Goal: Task Accomplishment & Management: Manage account settings

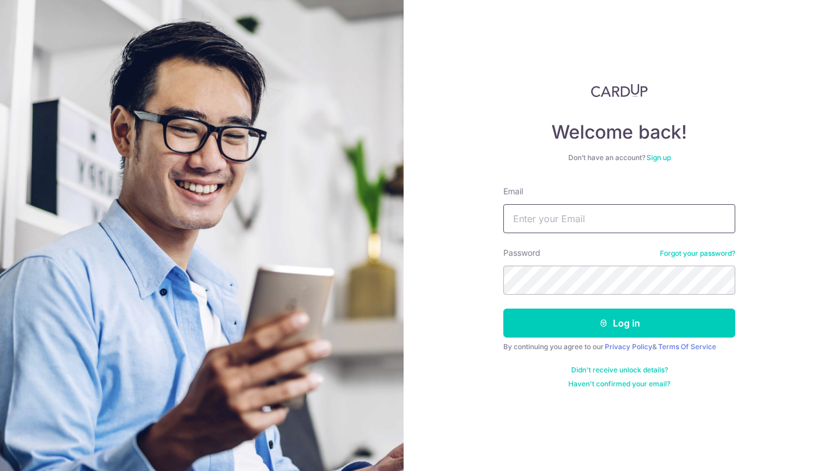
type input "[EMAIL_ADDRESS][PERSON_NAME][DOMAIN_NAME]"
click at [503, 309] on button "Log in" at bounding box center [619, 323] width 232 height 29
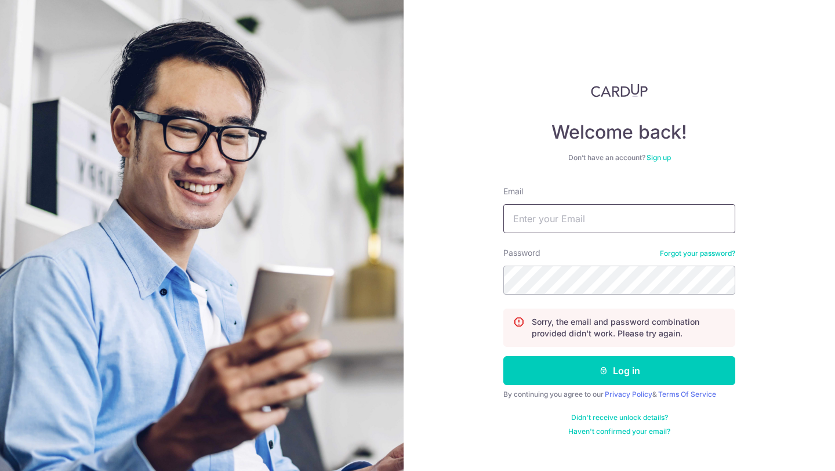
click at [543, 220] on input "Email" at bounding box center [619, 218] width 232 height 29
type input "[EMAIL_ADDRESS][PERSON_NAME][DOMAIN_NAME]"
click at [503, 356] on button "Log in" at bounding box center [619, 370] width 232 height 29
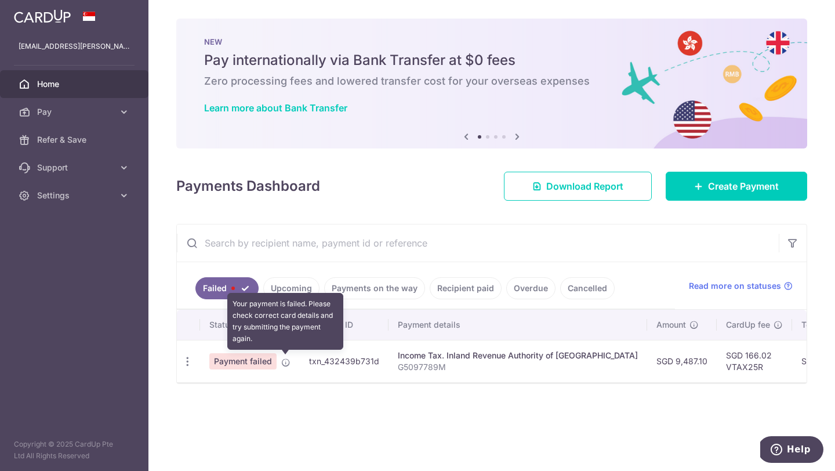
click at [286, 364] on icon at bounding box center [285, 362] width 9 height 9
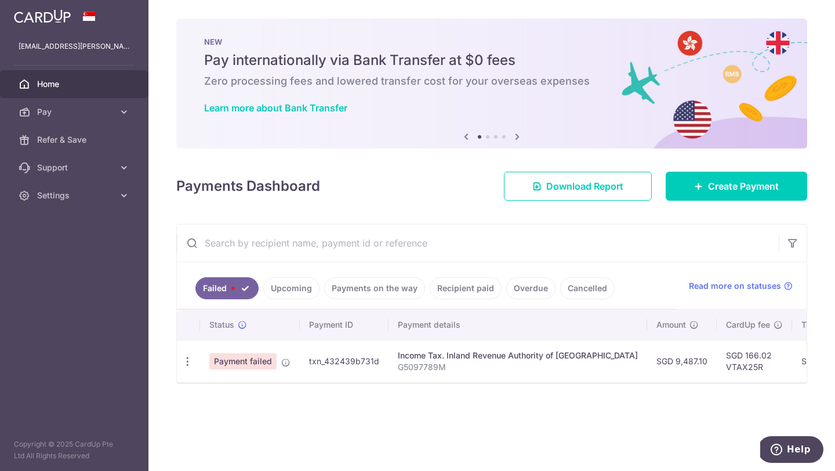
click at [249, 363] on span "Payment failed" at bounding box center [242, 361] width 67 height 16
click at [291, 363] on td "Payment failed" at bounding box center [250, 361] width 100 height 42
click at [230, 284] on link "Failed" at bounding box center [226, 288] width 63 height 22
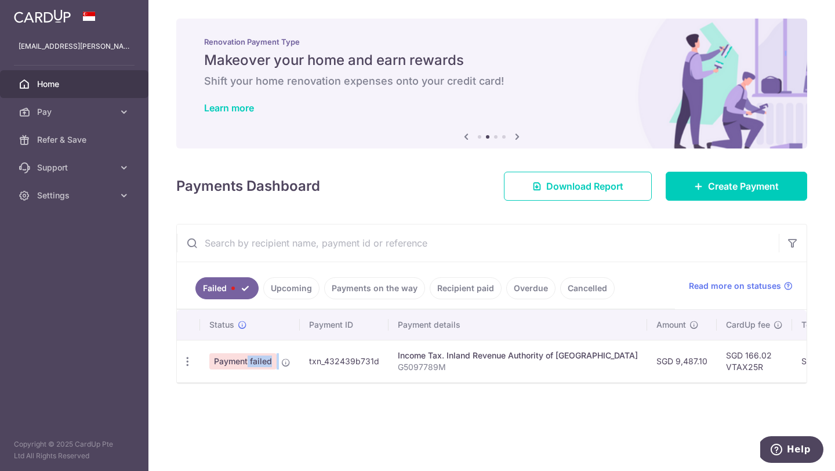
drag, startPoint x: 286, startPoint y: 364, endPoint x: 212, endPoint y: 368, distance: 74.4
click at [212, 368] on td "Payment failed" at bounding box center [250, 361] width 100 height 42
click at [184, 362] on icon "button" at bounding box center [188, 361] width 12 height 12
click at [246, 389] on span "Update payment" at bounding box center [249, 393] width 79 height 14
radio input "true"
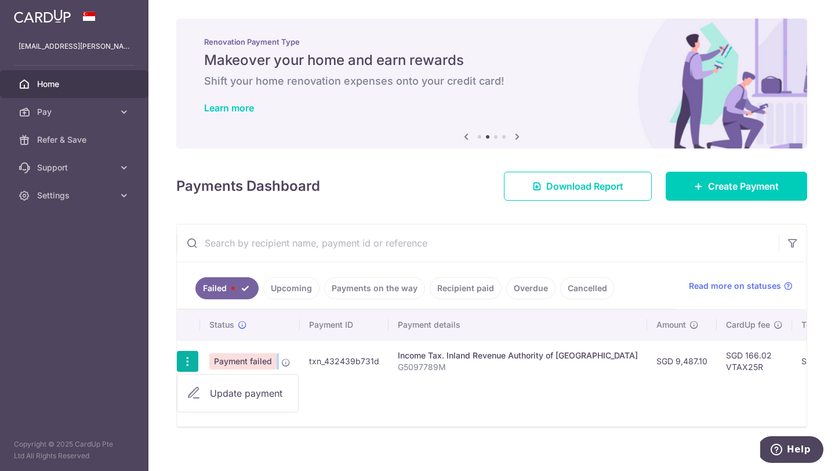
type input "9,487.10"
type input "G5097789M"
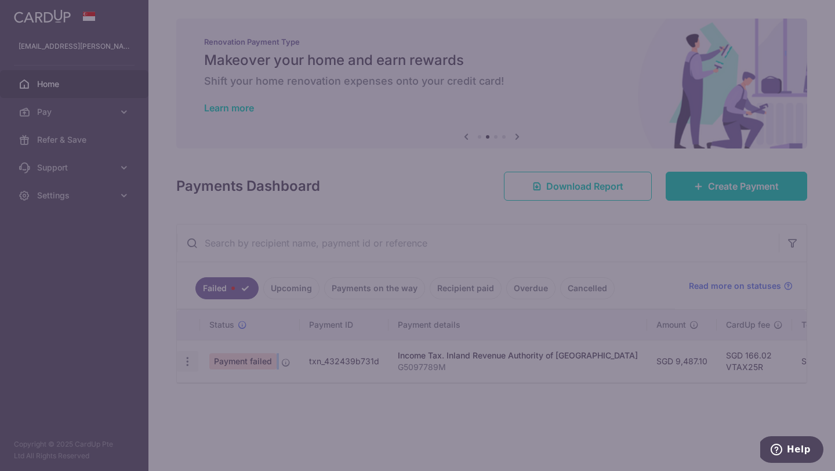
type input "VTAX25R"
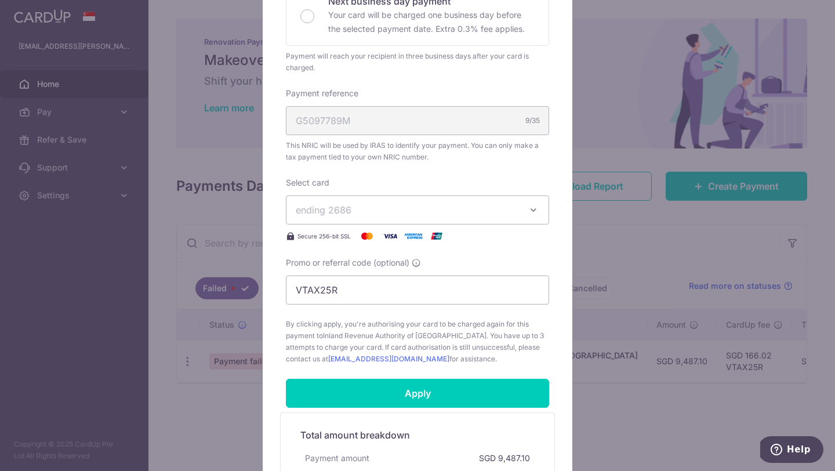
scroll to position [287, 0]
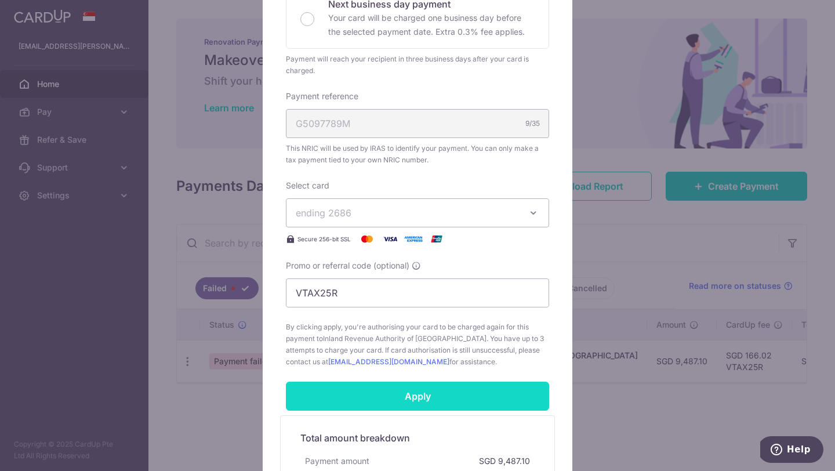
click at [417, 390] on input "Apply" at bounding box center [417, 396] width 263 height 29
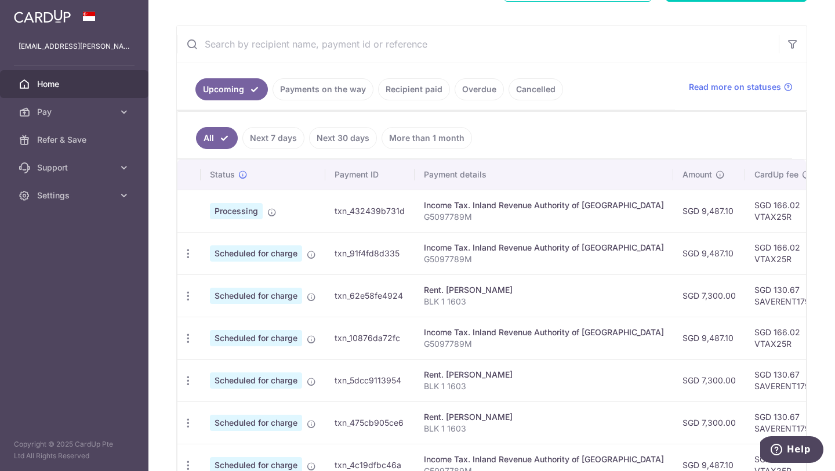
scroll to position [204, 0]
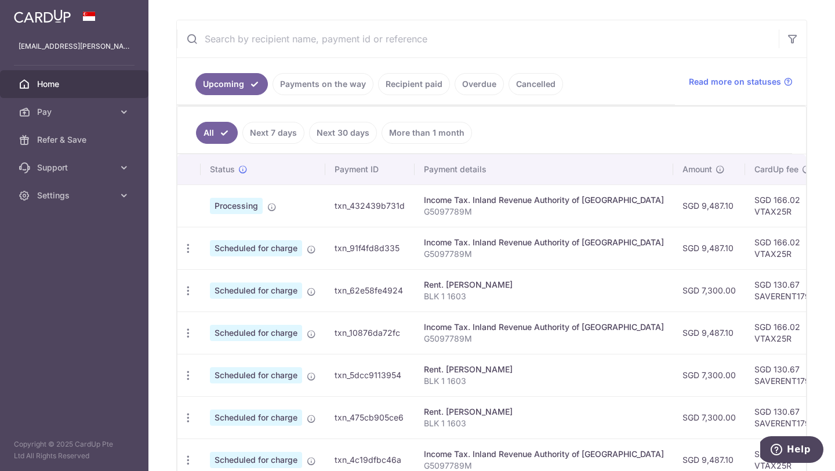
click at [423, 90] on link "Recipient paid" at bounding box center [414, 84] width 72 height 22
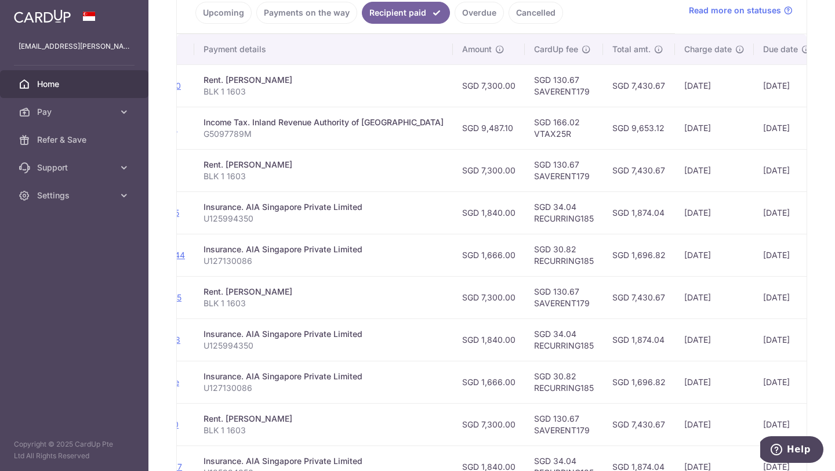
scroll to position [0, 246]
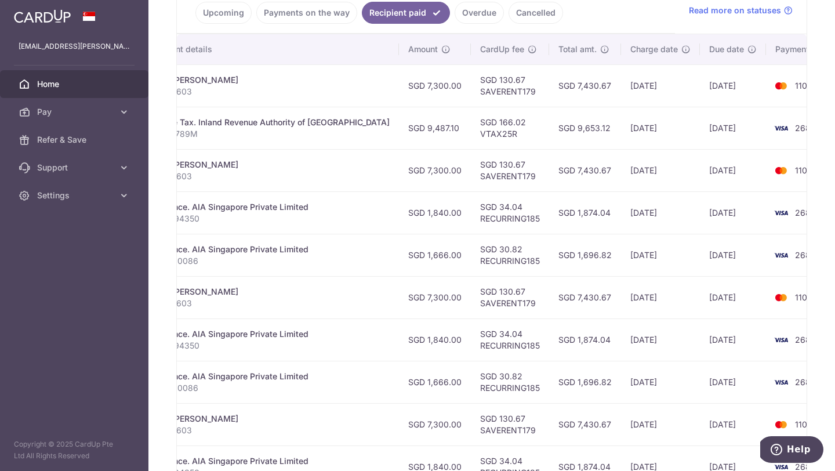
click at [329, 10] on link "Payments on the way" at bounding box center [306, 13] width 101 height 22
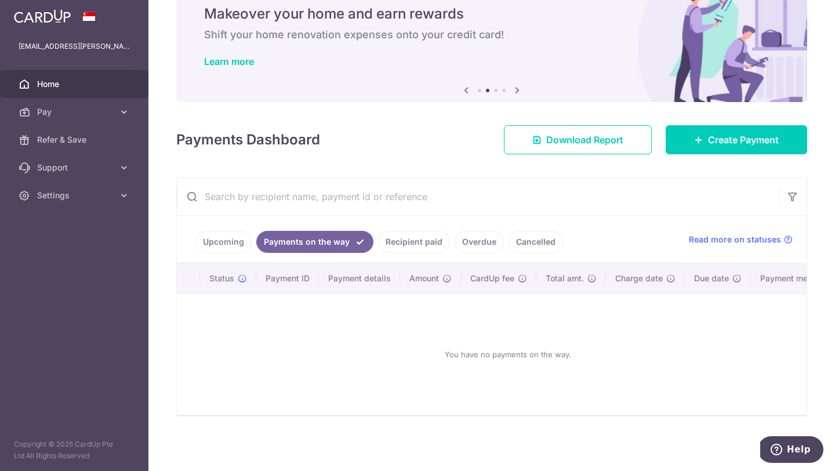
click at [431, 239] on link "Recipient paid" at bounding box center [414, 242] width 72 height 22
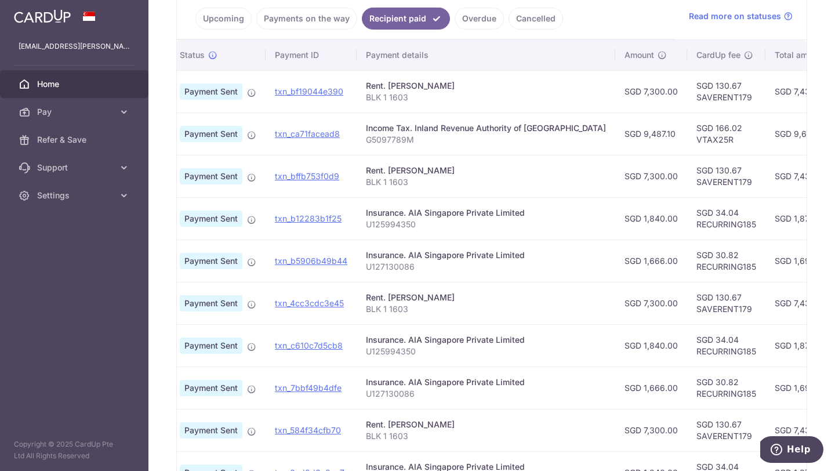
scroll to position [0, 0]
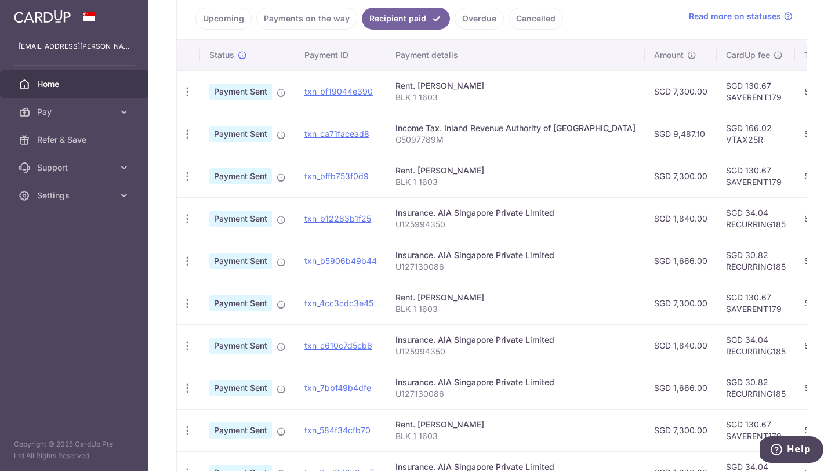
click at [206, 13] on link "Upcoming" at bounding box center [223, 19] width 56 height 22
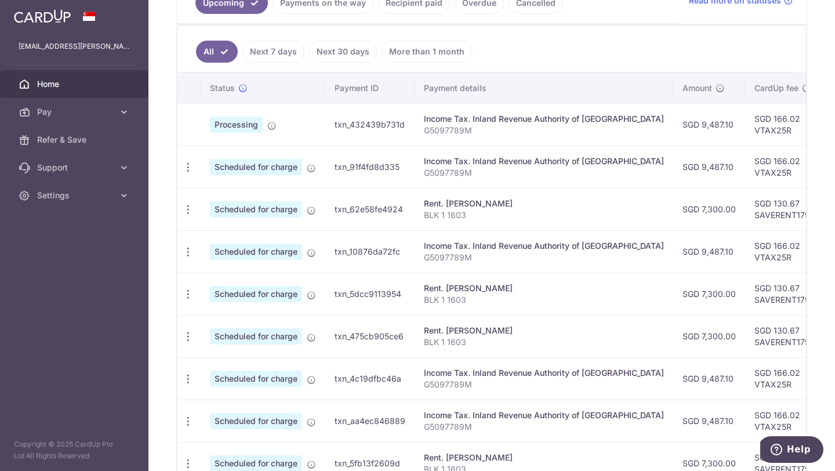
scroll to position [266, 0]
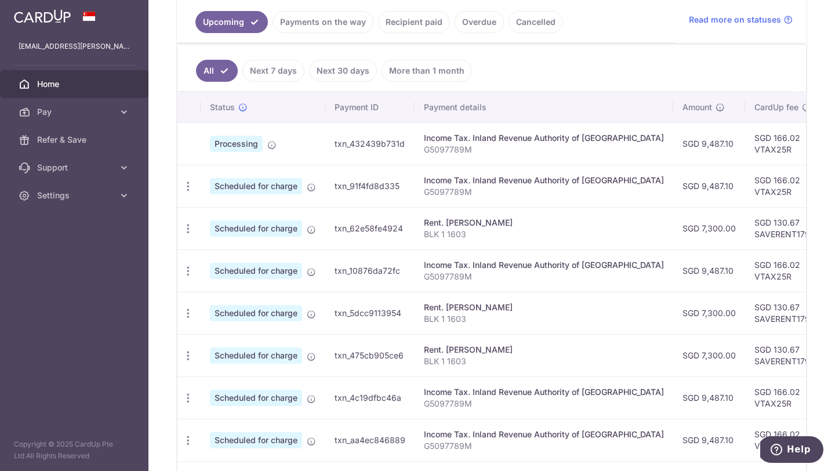
click at [419, 25] on link "Recipient paid" at bounding box center [414, 22] width 72 height 22
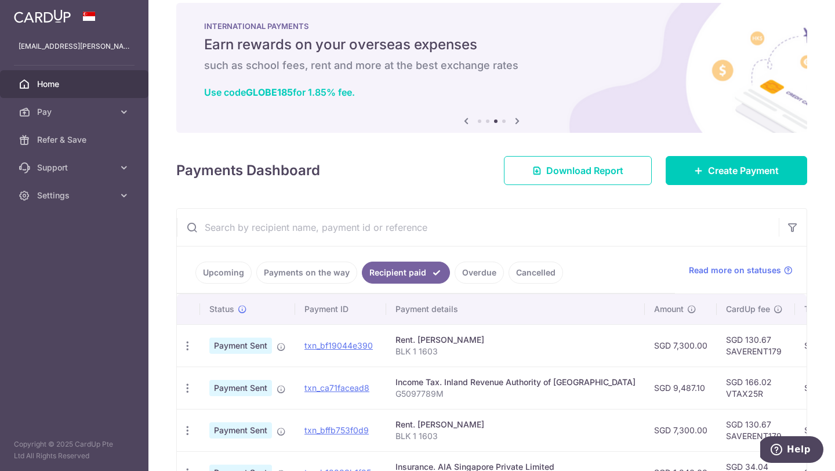
scroll to position [4, 0]
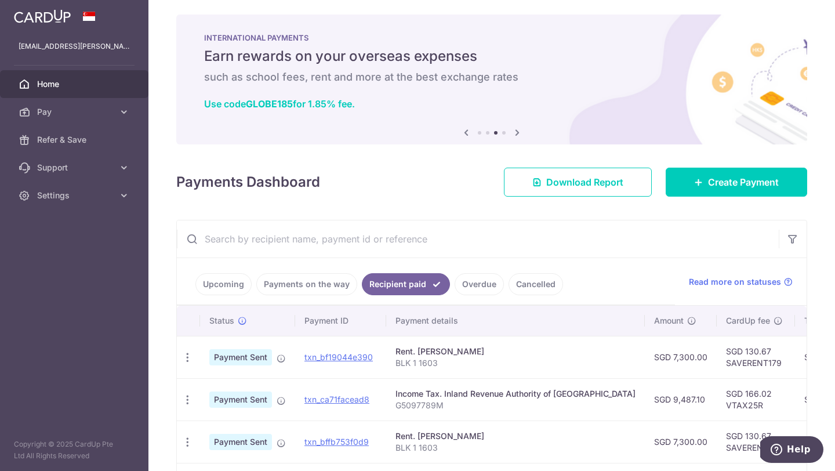
click at [234, 284] on link "Upcoming" at bounding box center [223, 284] width 56 height 22
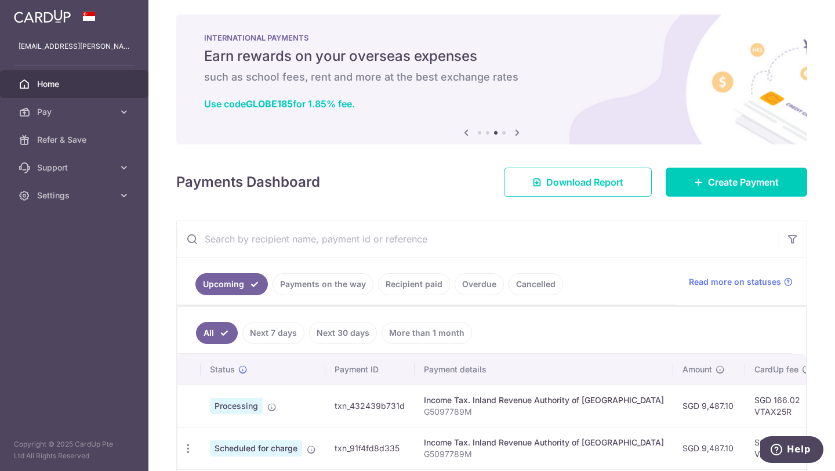
click at [308, 281] on link "Payments on the way" at bounding box center [323, 284] width 101 height 22
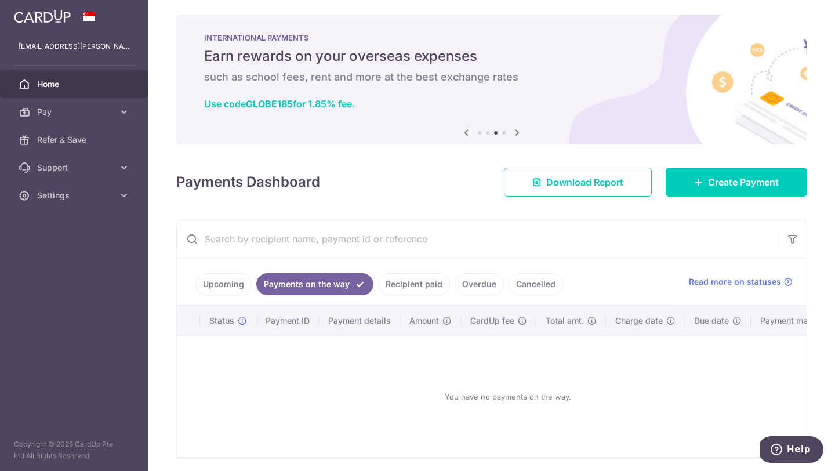
scroll to position [46, 0]
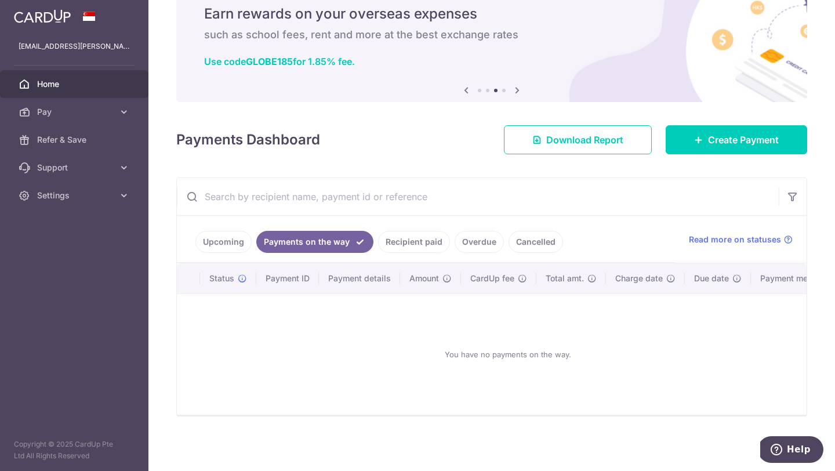
click at [216, 242] on link "Upcoming" at bounding box center [223, 242] width 56 height 22
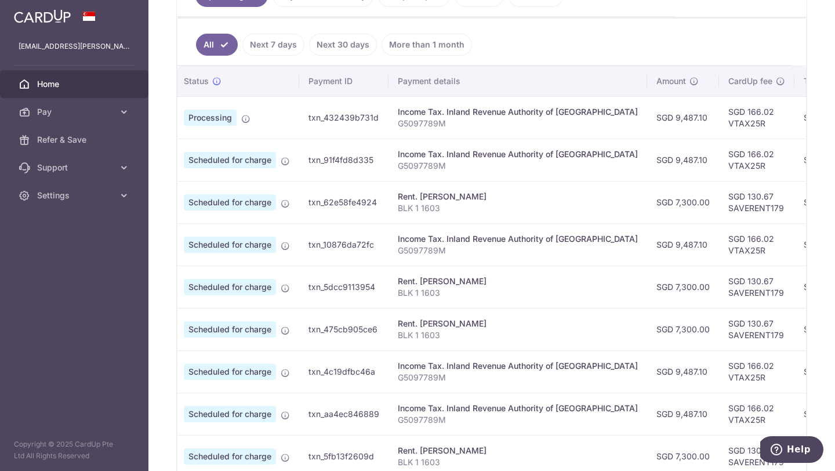
scroll to position [0, 0]
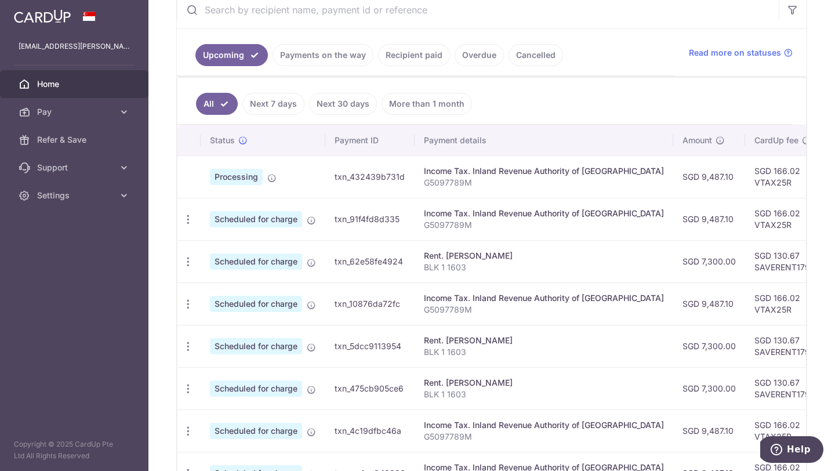
click at [390, 55] on link "Recipient paid" at bounding box center [414, 55] width 72 height 22
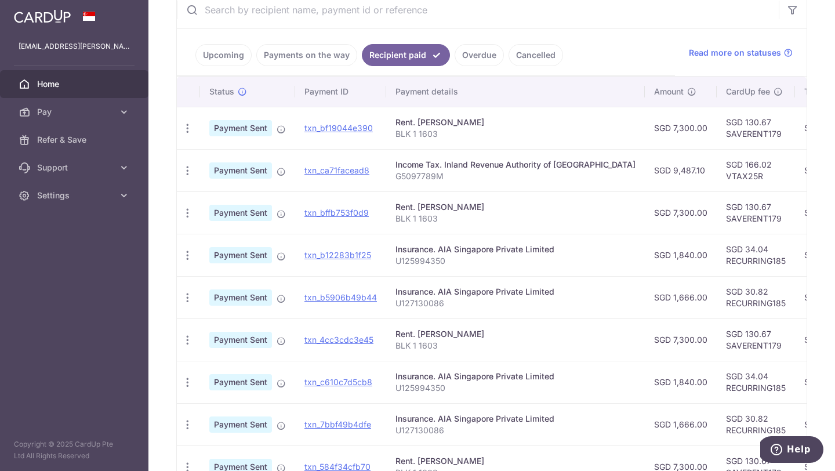
click at [234, 57] on link "Upcoming" at bounding box center [223, 55] width 56 height 22
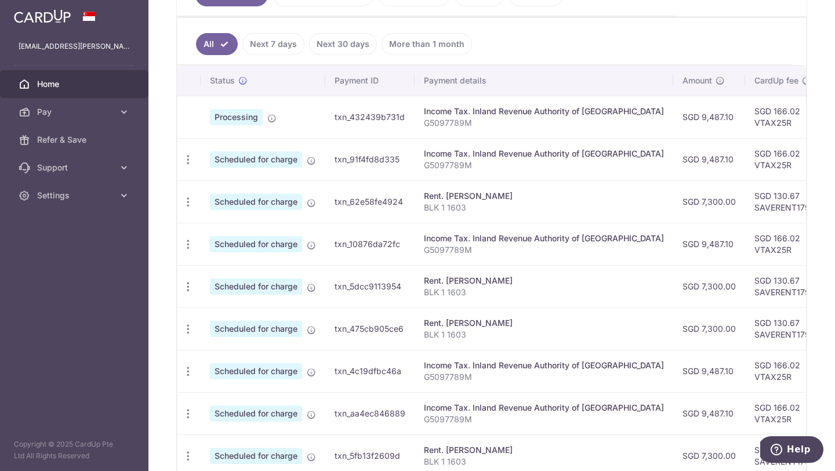
scroll to position [329, 0]
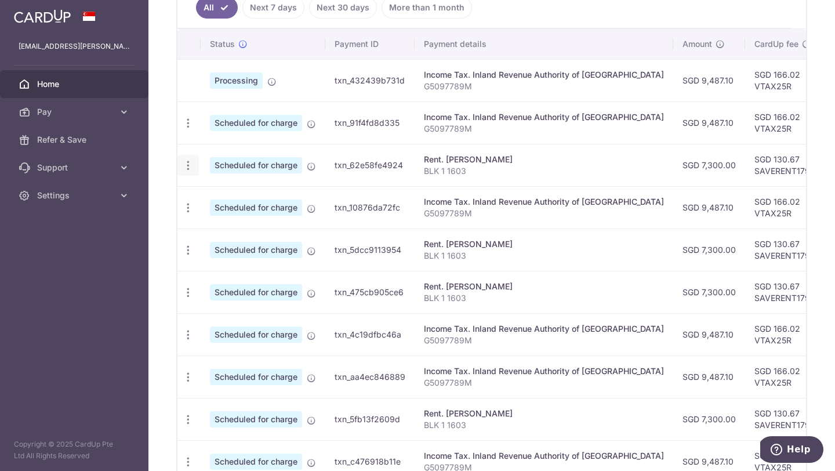
click at [180, 167] on div "Update payment Cancel payment" at bounding box center [187, 165] width 21 height 21
click at [187, 167] on icon "button" at bounding box center [188, 165] width 12 height 12
click at [240, 226] on span "Cancel payment" at bounding box center [250, 226] width 78 height 14
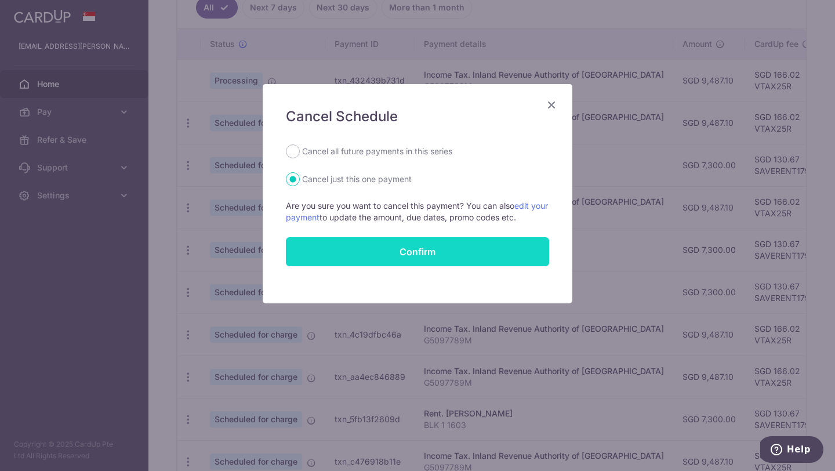
click at [418, 253] on button "Confirm" at bounding box center [417, 251] width 263 height 29
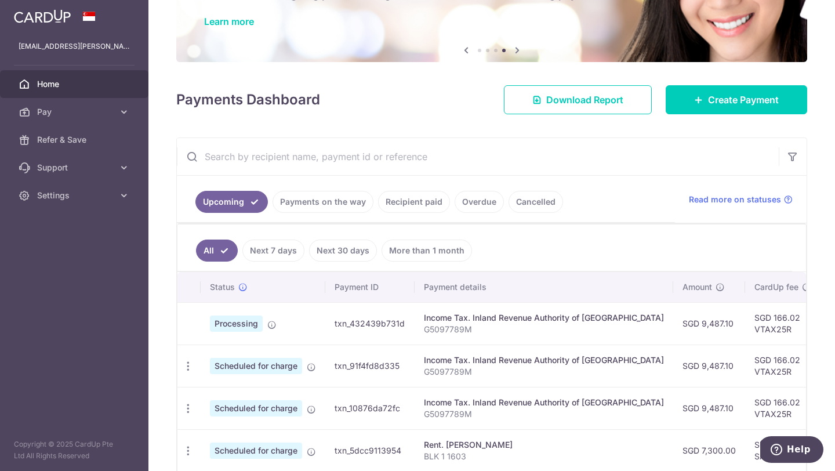
scroll to position [88, 0]
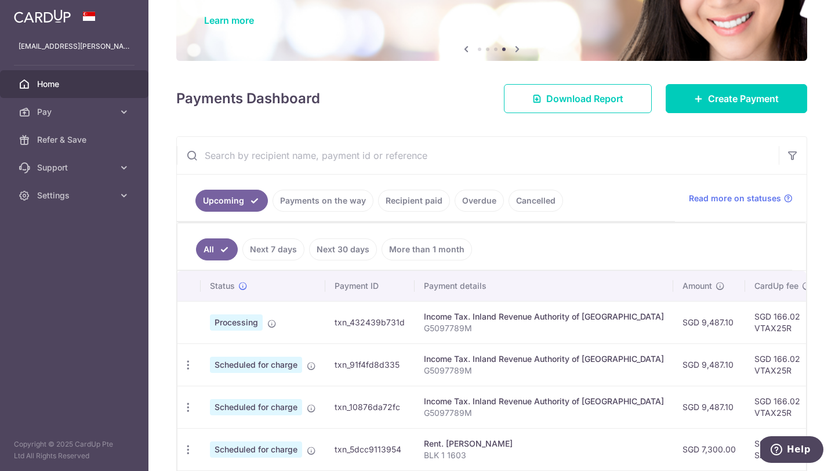
click at [416, 208] on link "Recipient paid" at bounding box center [414, 201] width 72 height 22
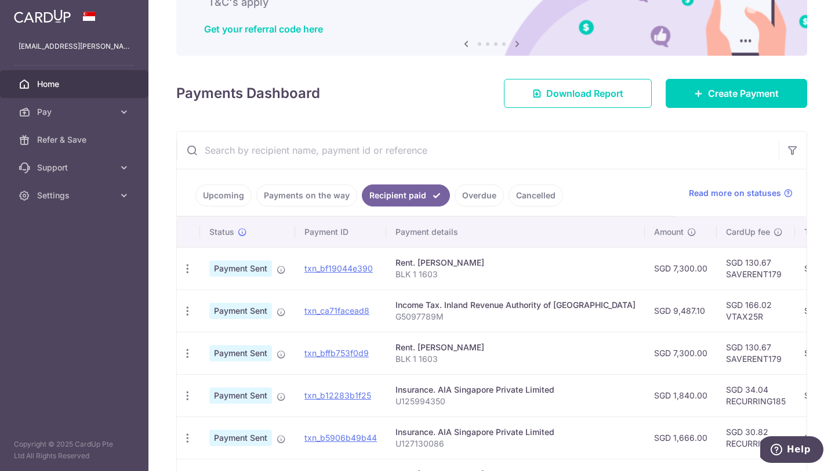
scroll to position [63, 0]
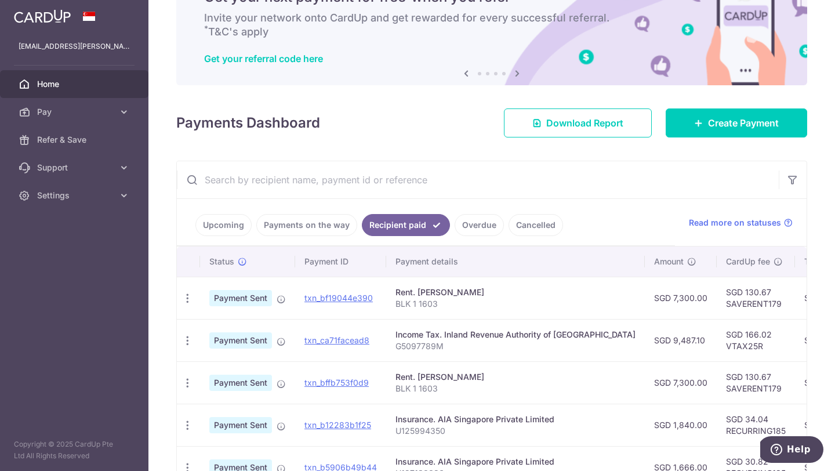
click at [307, 221] on link "Payments on the way" at bounding box center [306, 225] width 101 height 22
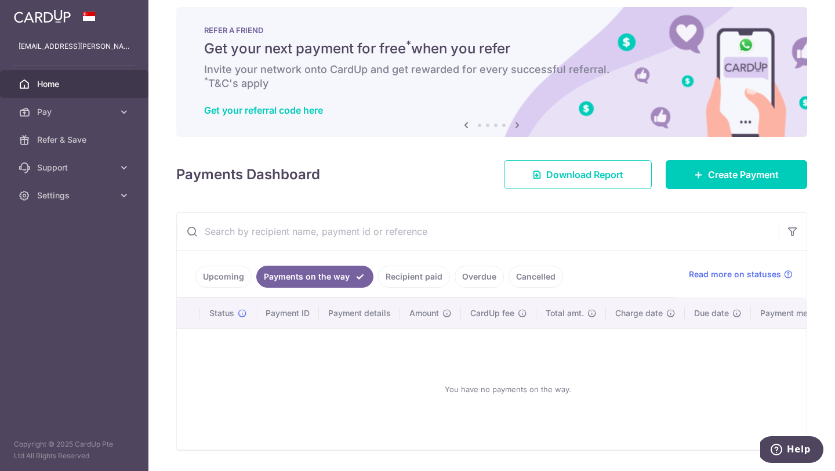
scroll to position [46, 0]
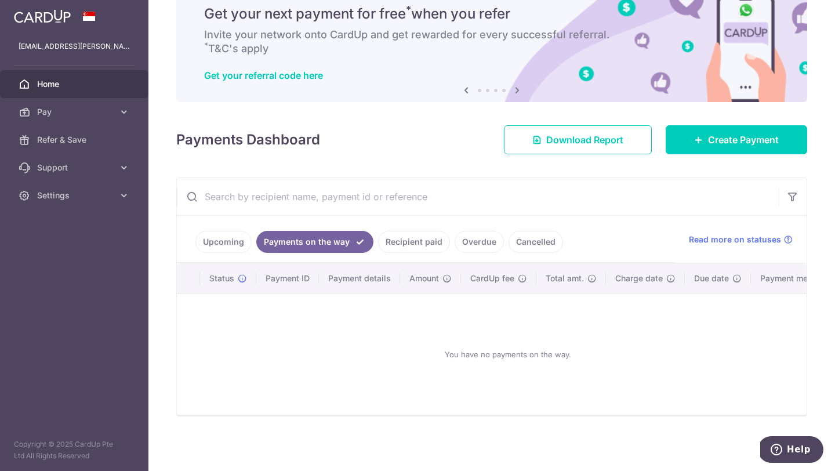
click at [409, 243] on link "Recipient paid" at bounding box center [414, 242] width 72 height 22
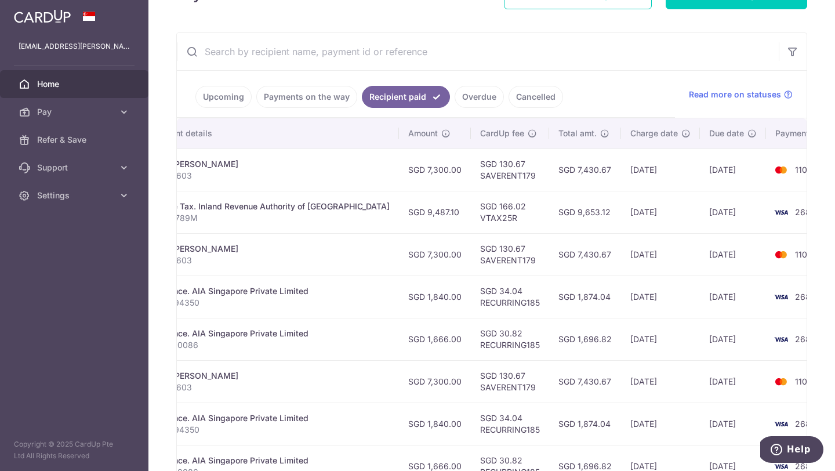
scroll to position [0, 0]
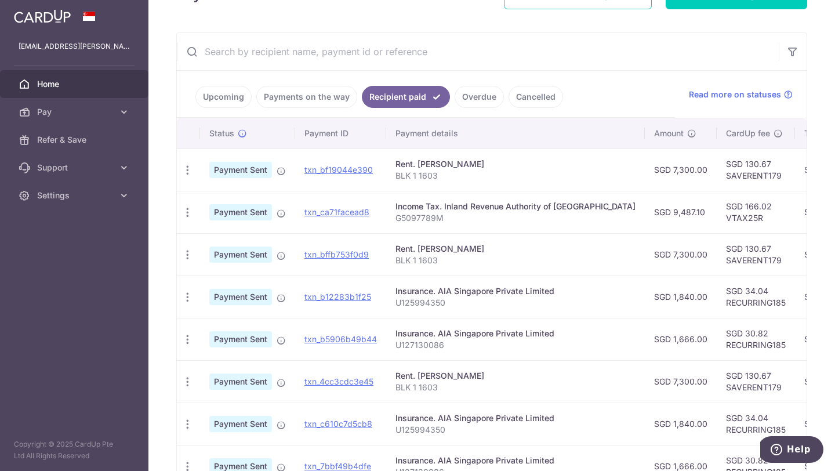
click at [477, 91] on link "Overdue" at bounding box center [479, 97] width 49 height 22
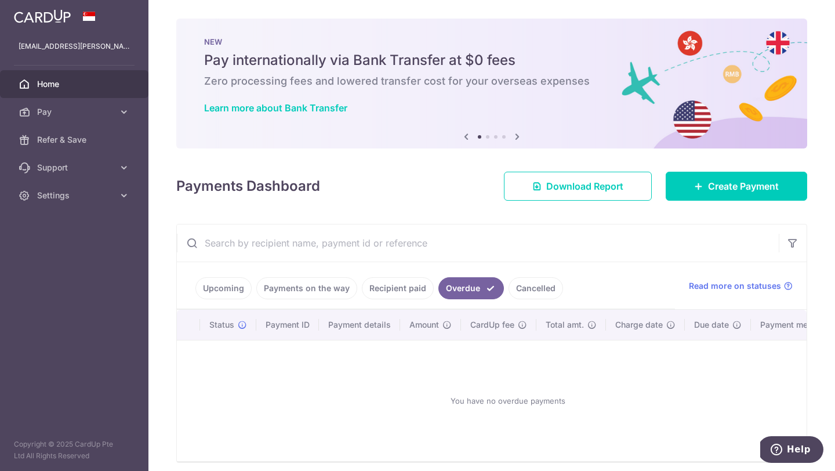
click at [542, 291] on link "Cancelled" at bounding box center [536, 288] width 55 height 22
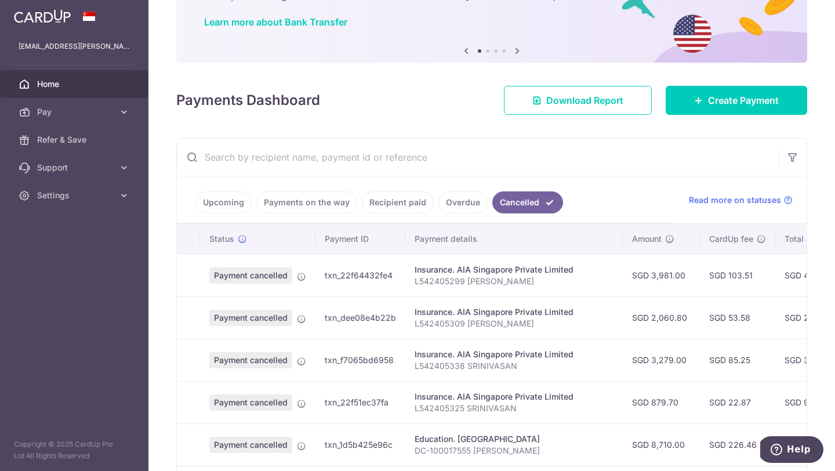
click at [236, 208] on link "Upcoming" at bounding box center [223, 202] width 56 height 22
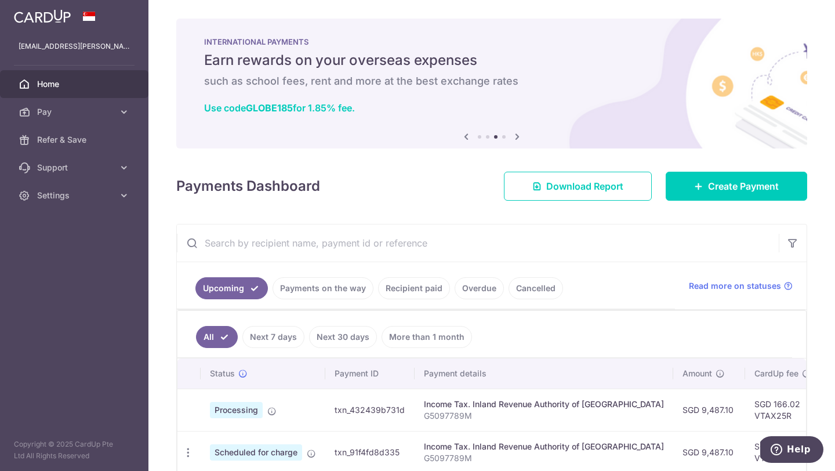
click at [45, 77] on link "Home" at bounding box center [74, 84] width 148 height 28
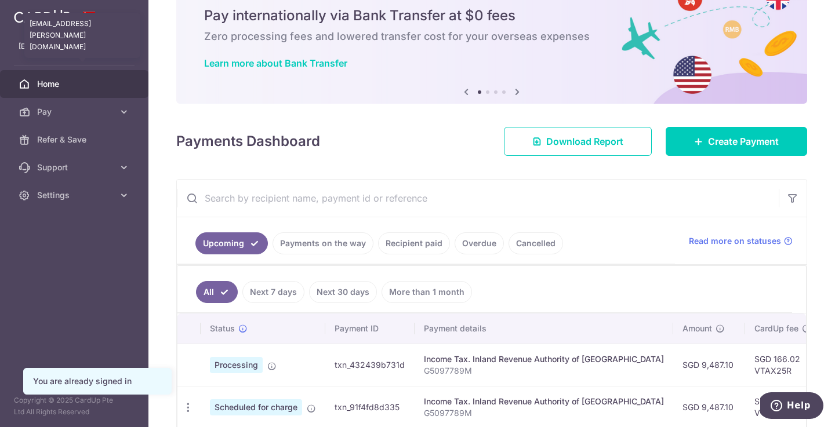
click at [77, 46] on p "[EMAIL_ADDRESS][PERSON_NAME][DOMAIN_NAME]" at bounding box center [74, 47] width 111 height 12
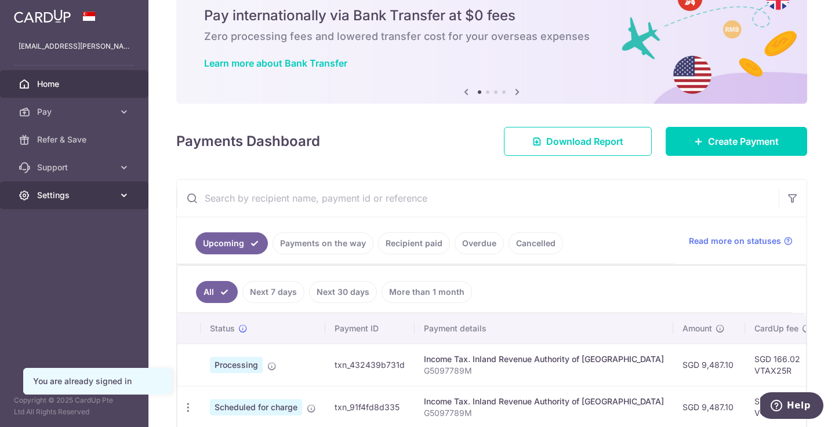
click at [114, 207] on link "Settings" at bounding box center [74, 196] width 148 height 28
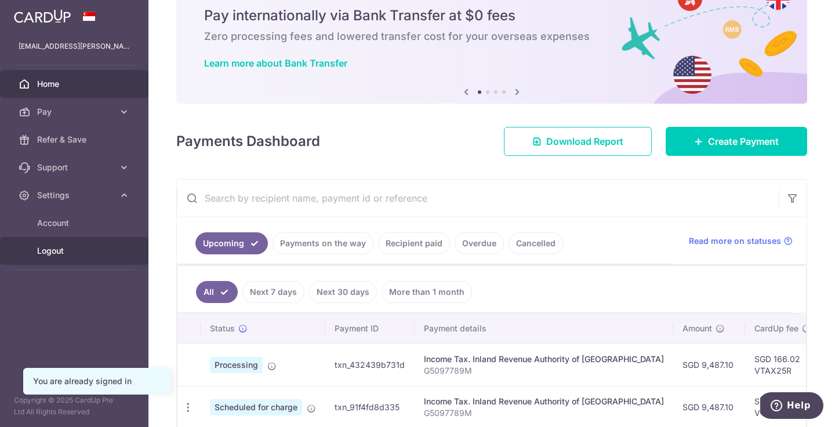
click at [51, 242] on link "Logout" at bounding box center [74, 251] width 148 height 28
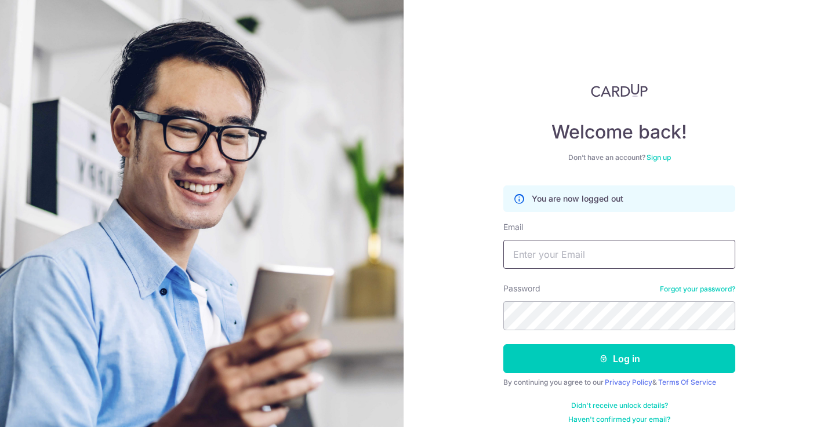
click at [566, 260] on input "Email" at bounding box center [619, 254] width 232 height 29
type input "[EMAIL_ADDRESS][DOMAIN_NAME]"
click at [503, 344] on button "Log in" at bounding box center [619, 358] width 232 height 29
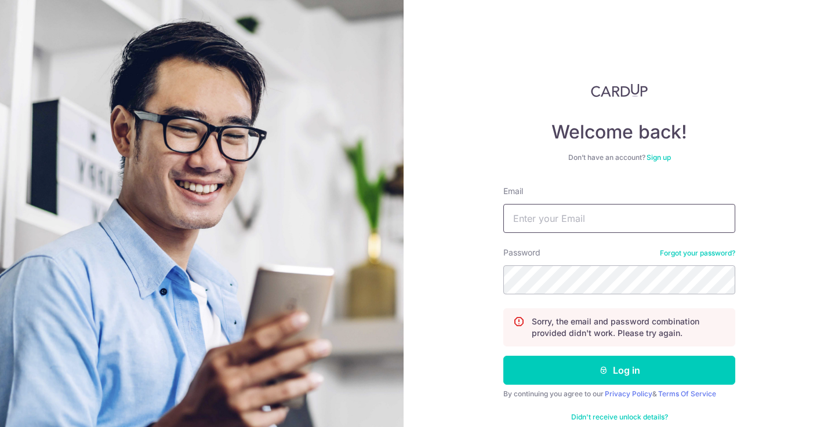
click at [579, 207] on input "Email" at bounding box center [619, 218] width 232 height 29
type input "[EMAIL_ADDRESS][DOMAIN_NAME]"
click at [503, 356] on button "Log in" at bounding box center [619, 370] width 232 height 29
click at [567, 230] on input "Email" at bounding box center [619, 218] width 232 height 29
type input "shrim.girish@gmail.com"
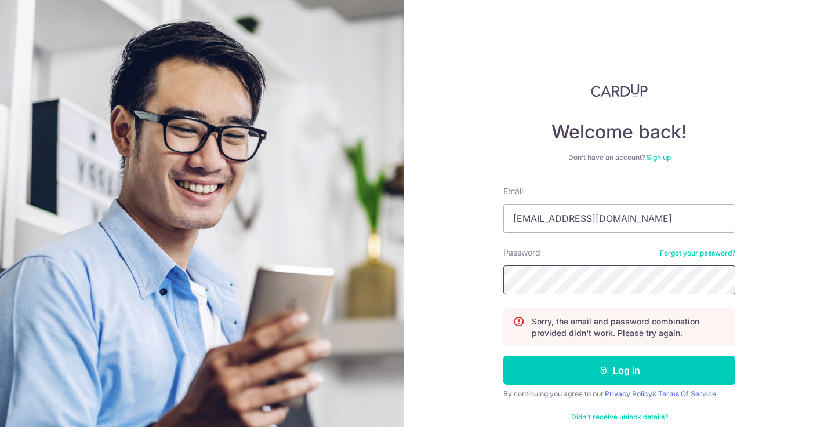
click at [503, 356] on button "Log in" at bounding box center [619, 370] width 232 height 29
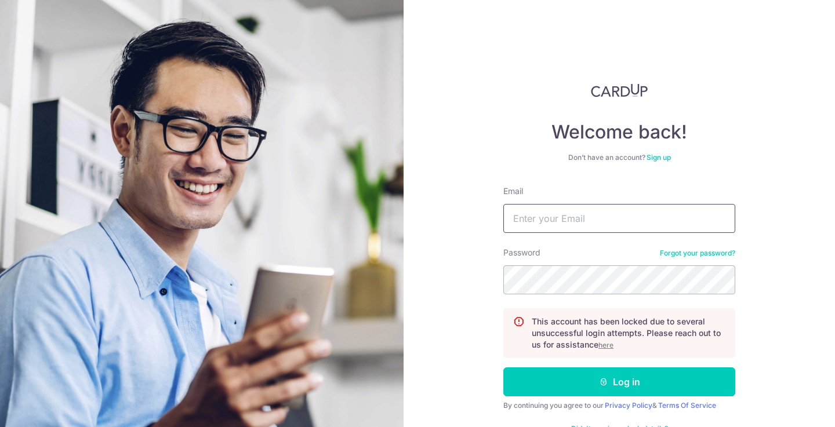
click at [573, 219] on input "Email" at bounding box center [619, 218] width 232 height 29
type input "[EMAIL_ADDRESS][DOMAIN_NAME]"
click at [557, 295] on form "Email [EMAIL_ADDRESS][DOMAIN_NAME] Password Forgot your password? This account …" at bounding box center [619, 317] width 232 height 262
click at [503, 368] on button "Log in" at bounding box center [619, 382] width 232 height 29
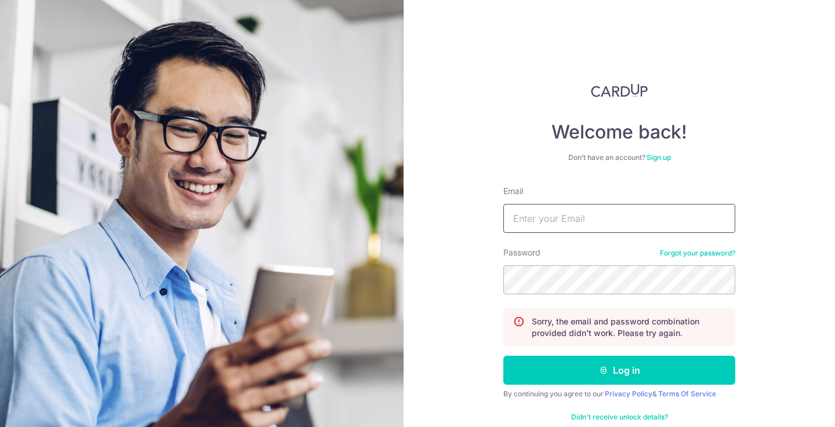
click at [575, 215] on input "Email" at bounding box center [619, 218] width 232 height 29
type input "[EMAIL_ADDRESS][DOMAIN_NAME]"
click at [503, 356] on button "Log in" at bounding box center [619, 370] width 232 height 29
click at [586, 214] on input "Email" at bounding box center [619, 218] width 232 height 29
click at [597, 218] on input "[EMAIL_ADDRESS][PERSON_NAME][DOMAIN_NAME]" at bounding box center [619, 218] width 232 height 29
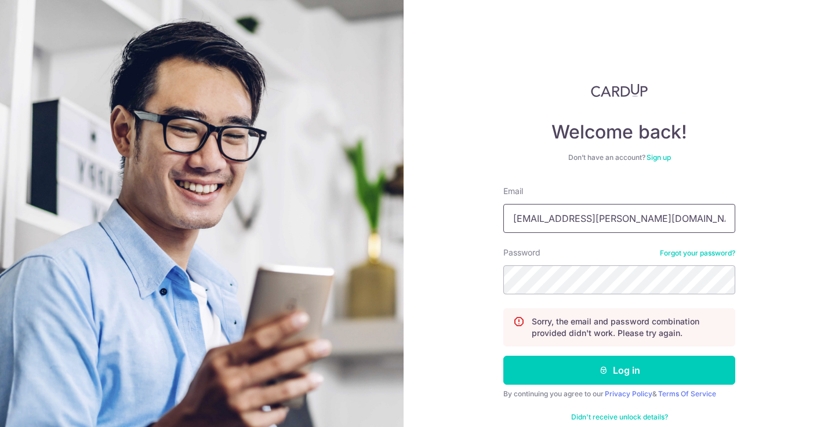
click at [597, 218] on input "[EMAIL_ADDRESS][PERSON_NAME][DOMAIN_NAME]" at bounding box center [619, 218] width 232 height 29
type input "[EMAIL_ADDRESS][DOMAIN_NAME]"
click at [503, 356] on button "Log in" at bounding box center [619, 370] width 232 height 29
click at [688, 246] on form "Email Password Forgot your password? Sorry, the email and password combination …" at bounding box center [619, 311] width 232 height 251
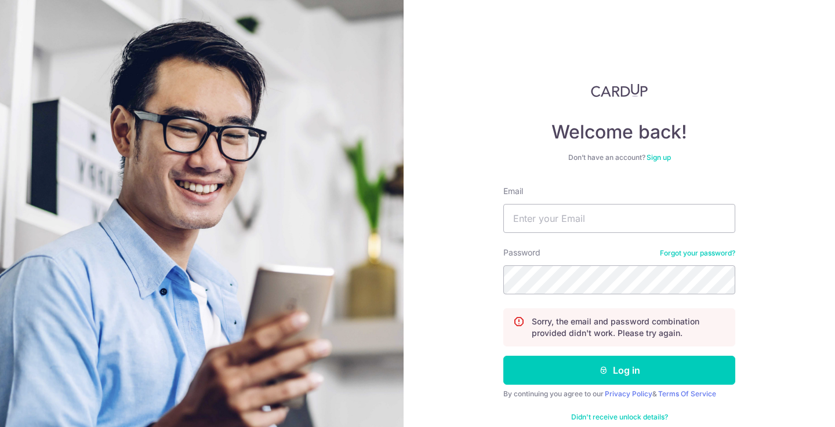
click at [680, 254] on link "Forgot your password?" at bounding box center [697, 253] width 75 height 9
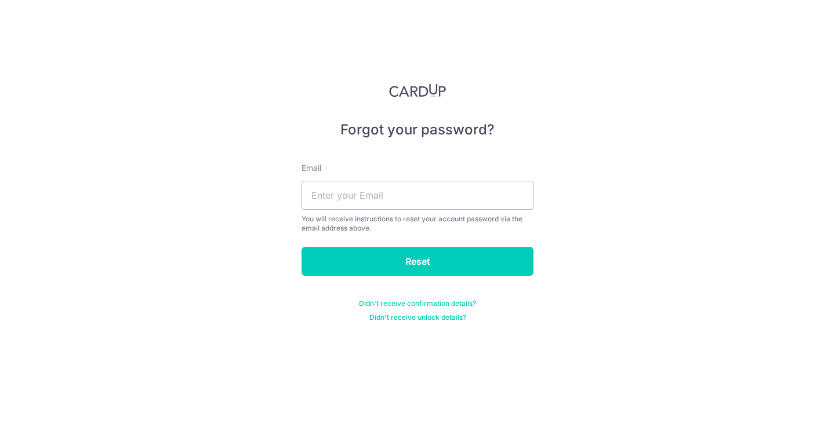
click at [382, 179] on div "Email You will receive instructions to reset your account password via the emai…" at bounding box center [418, 197] width 232 height 71
click at [373, 198] on input "text" at bounding box center [418, 195] width 232 height 29
type input "shrim.girish@gmail.com"
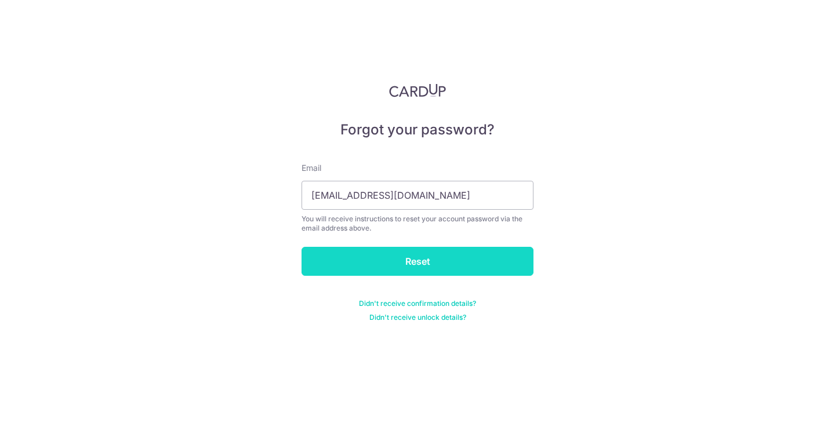
click at [402, 259] on input "Reset" at bounding box center [418, 261] width 232 height 29
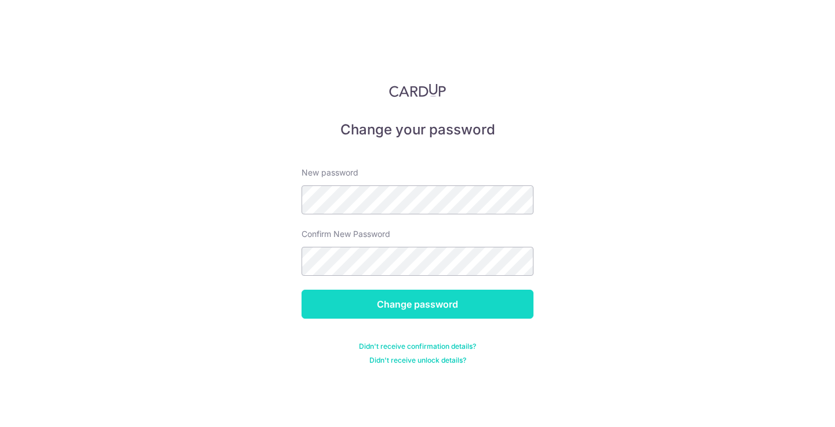
click at [405, 313] on input "Change password" at bounding box center [418, 304] width 232 height 29
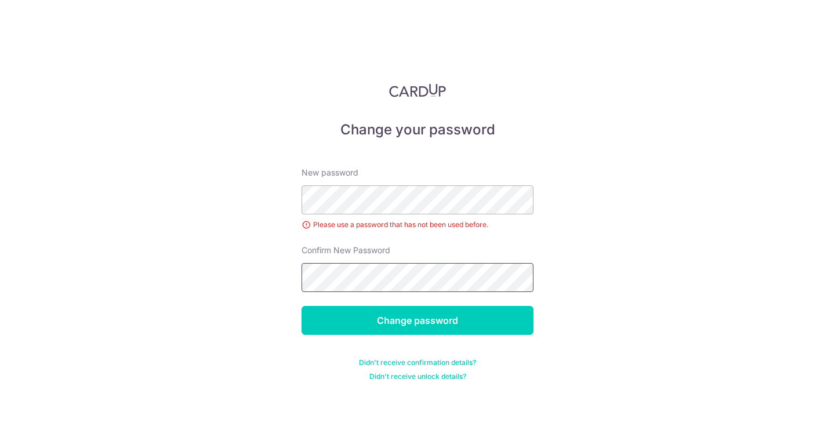
click at [302, 306] on input "Change password" at bounding box center [418, 320] width 232 height 29
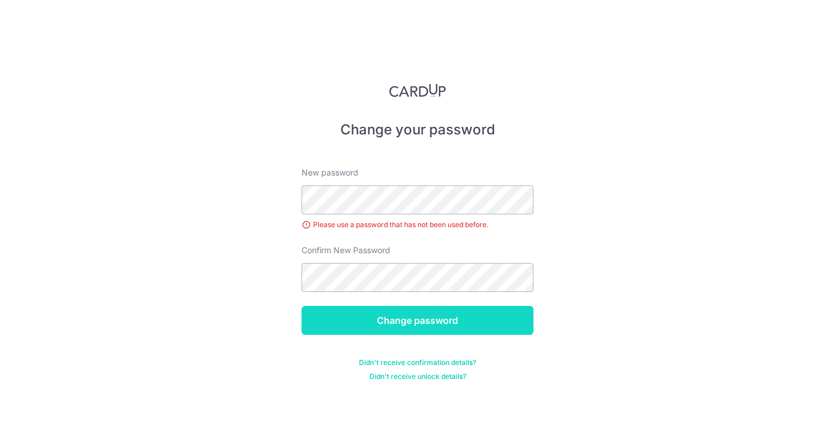
click at [398, 331] on input "Change password" at bounding box center [418, 320] width 232 height 29
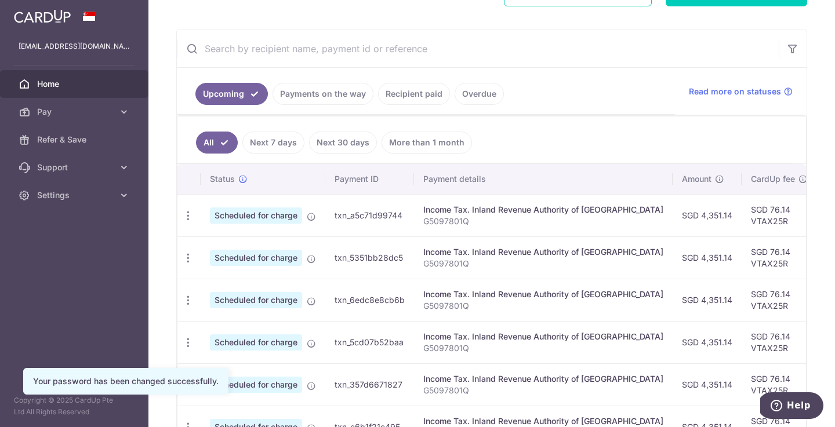
scroll to position [196, 0]
